Goal: Communication & Community: Answer question/provide support

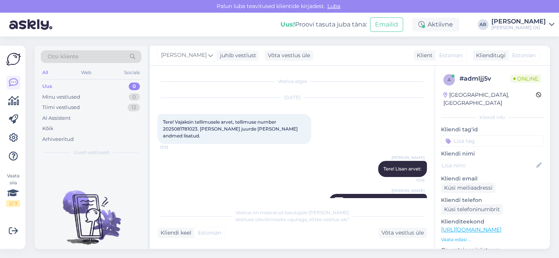
scroll to position [14, 0]
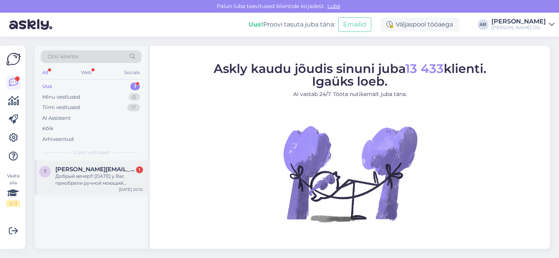
click at [107, 175] on div "Добрый вечер!!! [DATE] у Вас приобрели ручной моющий пылесос фирмы Dreame. Такж…" at bounding box center [99, 180] width 88 height 14
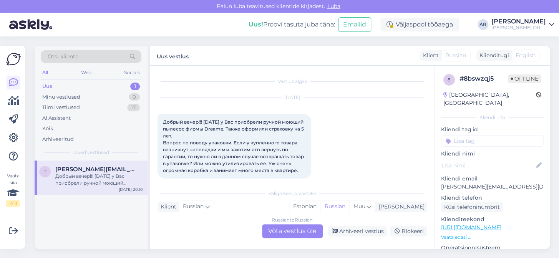
scroll to position [8, 0]
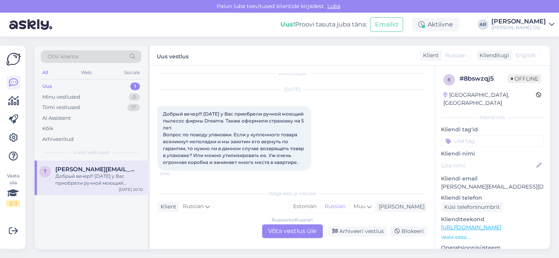
click at [297, 230] on div "Russian to Russian Võta vestlus üle" at bounding box center [292, 232] width 61 height 14
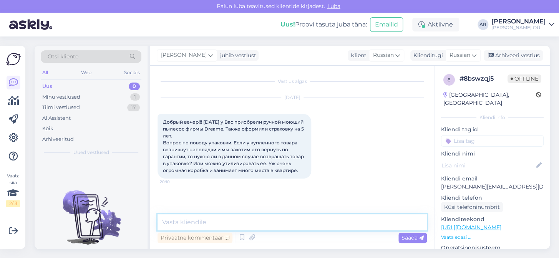
click at [286, 224] on textarea at bounding box center [293, 223] width 270 height 16
click at [287, 219] on textarea at bounding box center [293, 223] width 270 height 16
type textarea "Здравствуйте, хранить упаковку не обязательно."
